Goal: Transaction & Acquisition: Book appointment/travel/reservation

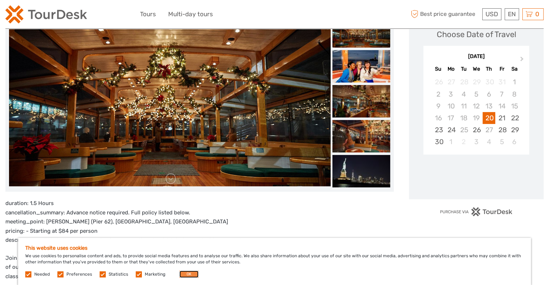
click at [181, 276] on button "OK" at bounding box center [188, 274] width 19 height 7
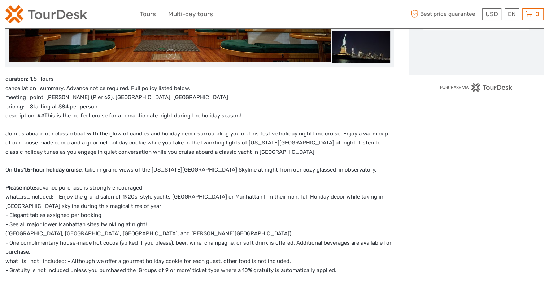
scroll to position [252, 0]
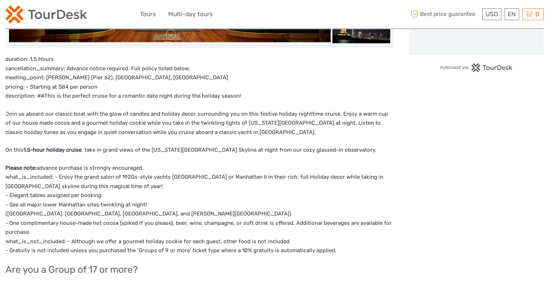
click at [58, 106] on div "duration: 1.5 Hours cancellation_summary: Advance notice required. Full policy …" at bounding box center [199, 248] width 388 height 387
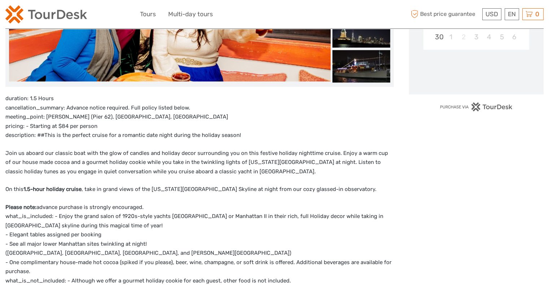
scroll to position [216, 0]
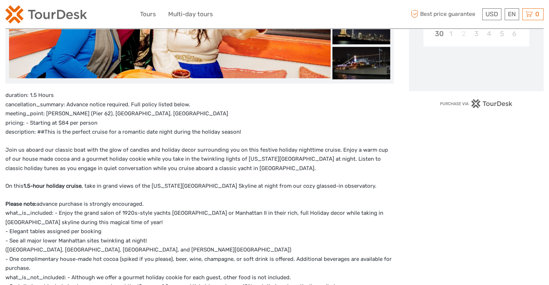
click at [22, 142] on div "duration: 1.5 Hours cancellation_summary: Advance notice required. Full policy …" at bounding box center [199, 284] width 388 height 387
drag, startPoint x: 9, startPoint y: 104, endPoint x: 80, endPoint y: 102, distance: 71.1
click at [80, 102] on p "duration: 1.5 Hours cancellation_summary: Advance notice required. Full policy …" at bounding box center [199, 114] width 388 height 46
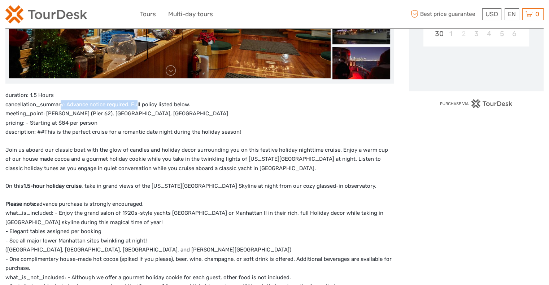
click at [132, 107] on p "duration: 1.5 Hours cancellation_summary: Advance notice required. Full policy …" at bounding box center [199, 114] width 388 height 46
drag, startPoint x: 105, startPoint y: 105, endPoint x: 159, endPoint y: 105, distance: 54.1
click at [159, 105] on p "duration: 1.5 Hours cancellation_summary: Advance notice required. Full policy …" at bounding box center [199, 114] width 388 height 46
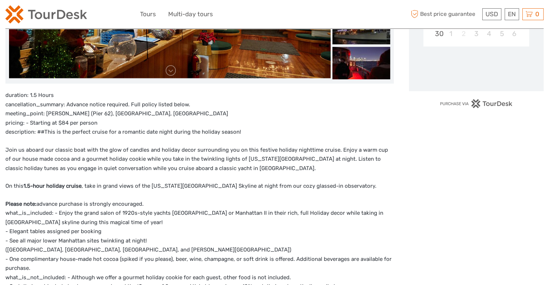
click at [172, 115] on p "duration: 1.5 Hours cancellation_summary: Advance notice required. Full policy …" at bounding box center [199, 114] width 388 height 46
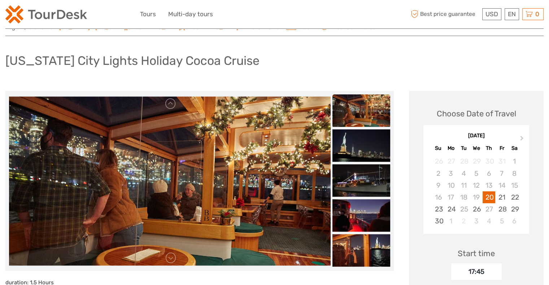
scroll to position [0, 0]
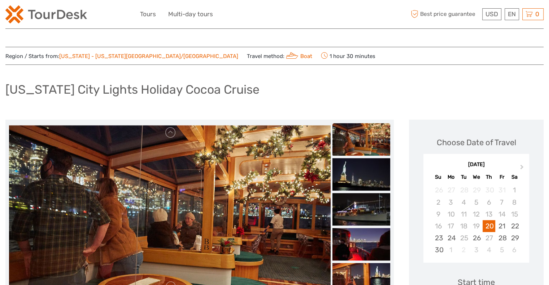
click at [204, 90] on h1 "[US_STATE] City Lights Holiday Cocoa Cruise" at bounding box center [132, 89] width 254 height 15
click at [330, 88] on div "[US_STATE] City Lights Holiday Cocoa Cruise" at bounding box center [274, 92] width 538 height 26
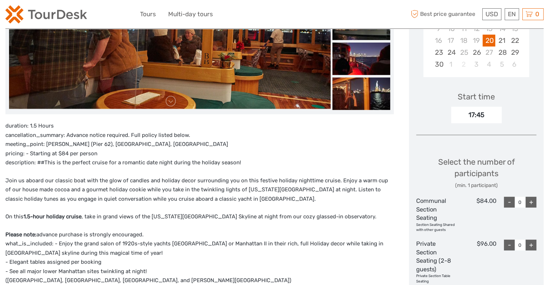
scroll to position [216, 0]
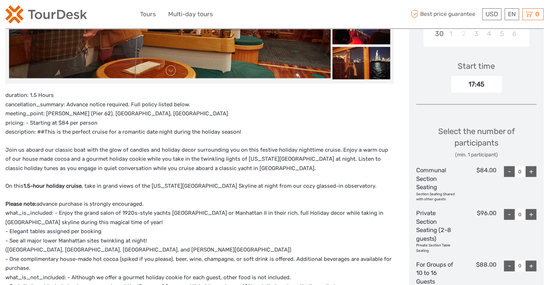
click at [130, 141] on div "duration: 1.5 Hours cancellation_summary: Advance notice required. Full policy …" at bounding box center [199, 284] width 388 height 387
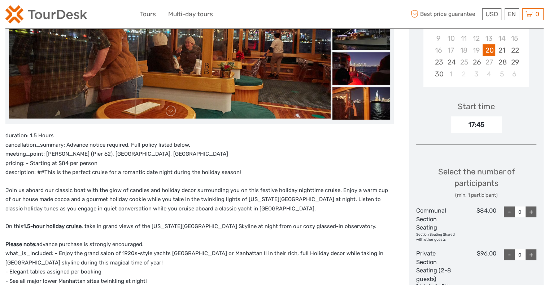
scroll to position [180, 0]
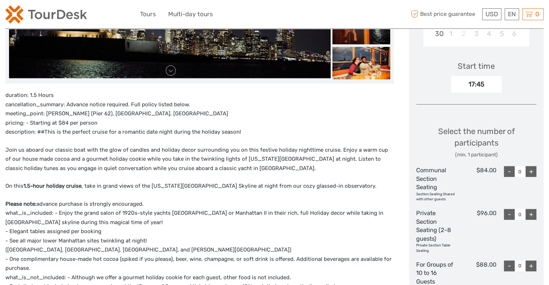
scroll to position [252, 0]
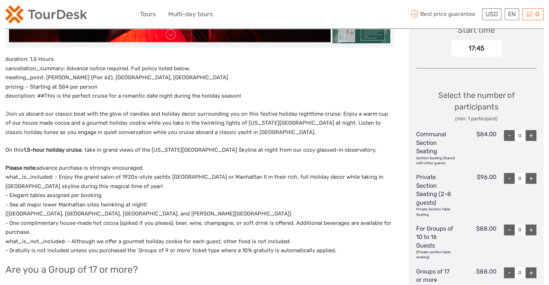
click at [58, 159] on div "duration: 1.5 Hours cancellation_summary: Advance notice required. Full policy …" at bounding box center [199, 248] width 388 height 387
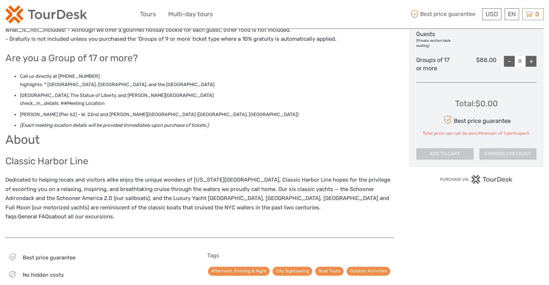
scroll to position [469, 0]
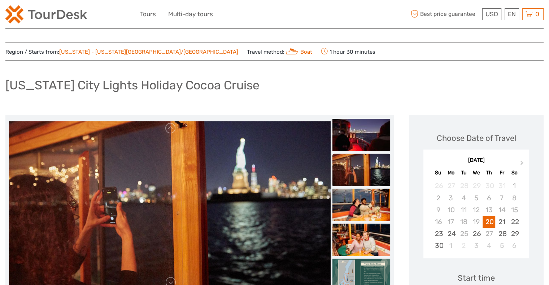
scroll to position [0, 0]
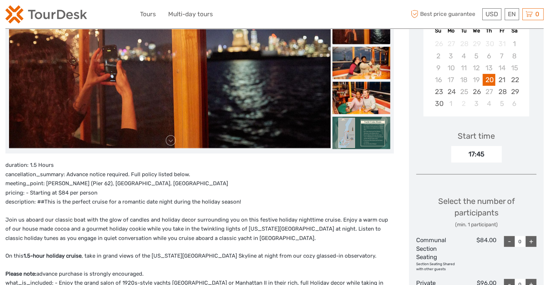
scroll to position [216, 0]
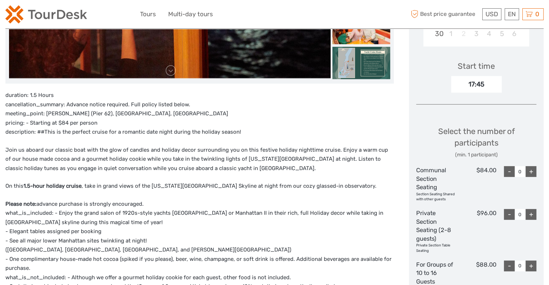
click at [25, 146] on p "Join us aboard our classic boat with the glow of candles and holiday decor surr…" at bounding box center [199, 160] width 388 height 28
click at [27, 140] on div "duration: 1.5 Hours cancellation_summary: Advance notice required. Full policy …" at bounding box center [199, 284] width 388 height 387
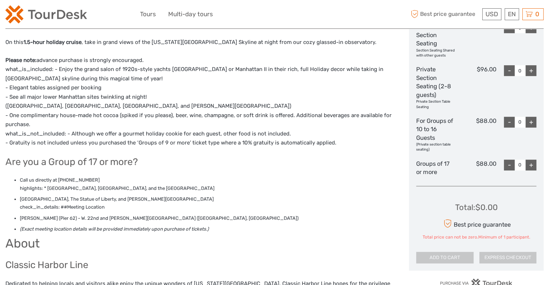
scroll to position [361, 0]
click at [146, 151] on div "duration: 1.5 Hours cancellation_summary: Advance notice required. Full policy …" at bounding box center [199, 140] width 388 height 387
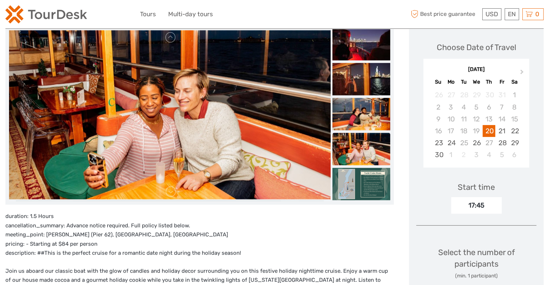
scroll to position [0, 0]
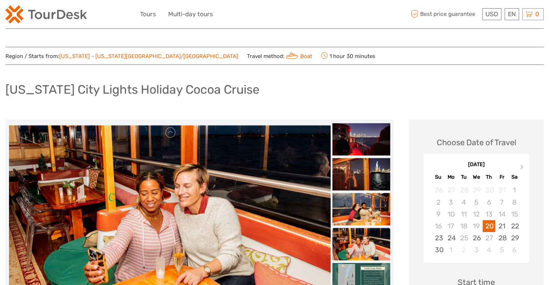
click at [115, 87] on h1 "[US_STATE] City Lights Holiday Cocoa Cruise" at bounding box center [132, 89] width 254 height 15
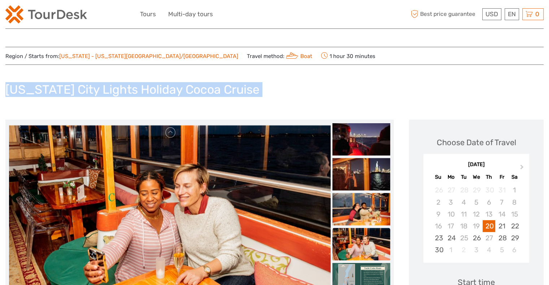
click at [115, 87] on h1 "[US_STATE] City Lights Holiday Cocoa Cruise" at bounding box center [132, 89] width 254 height 15
click at [176, 88] on h1 "[US_STATE] City Lights Holiday Cocoa Cruise" at bounding box center [132, 89] width 254 height 15
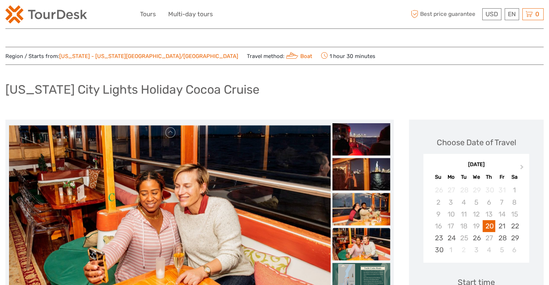
click at [290, 86] on div "[US_STATE] City Lights Holiday Cocoa Cruise" at bounding box center [274, 92] width 538 height 26
click at [301, 94] on div "[US_STATE] City Lights Holiday Cocoa Cruise" at bounding box center [274, 92] width 538 height 26
